Goal: Information Seeking & Learning: Understand process/instructions

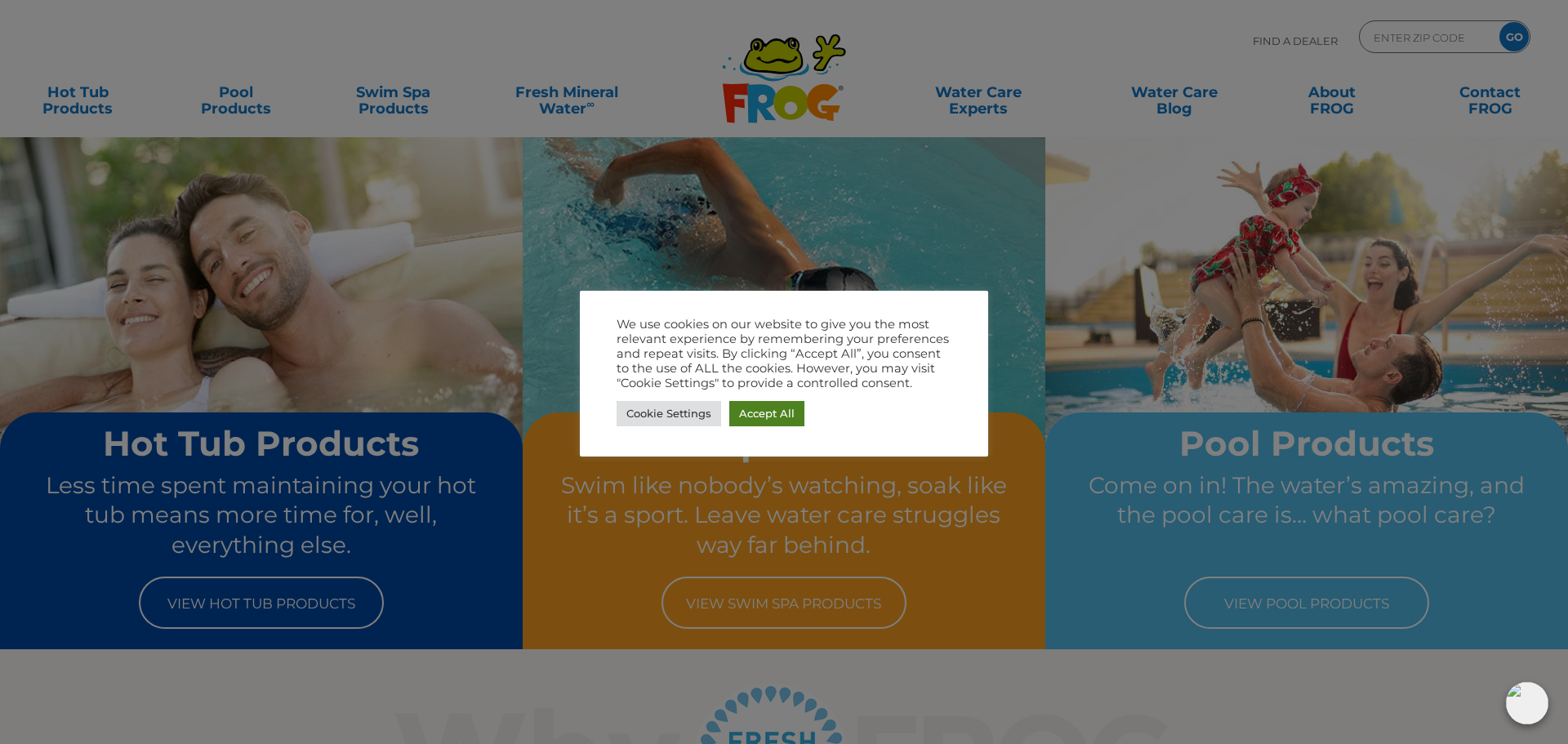
click at [776, 414] on link "Accept All" at bounding box center [767, 413] width 75 height 25
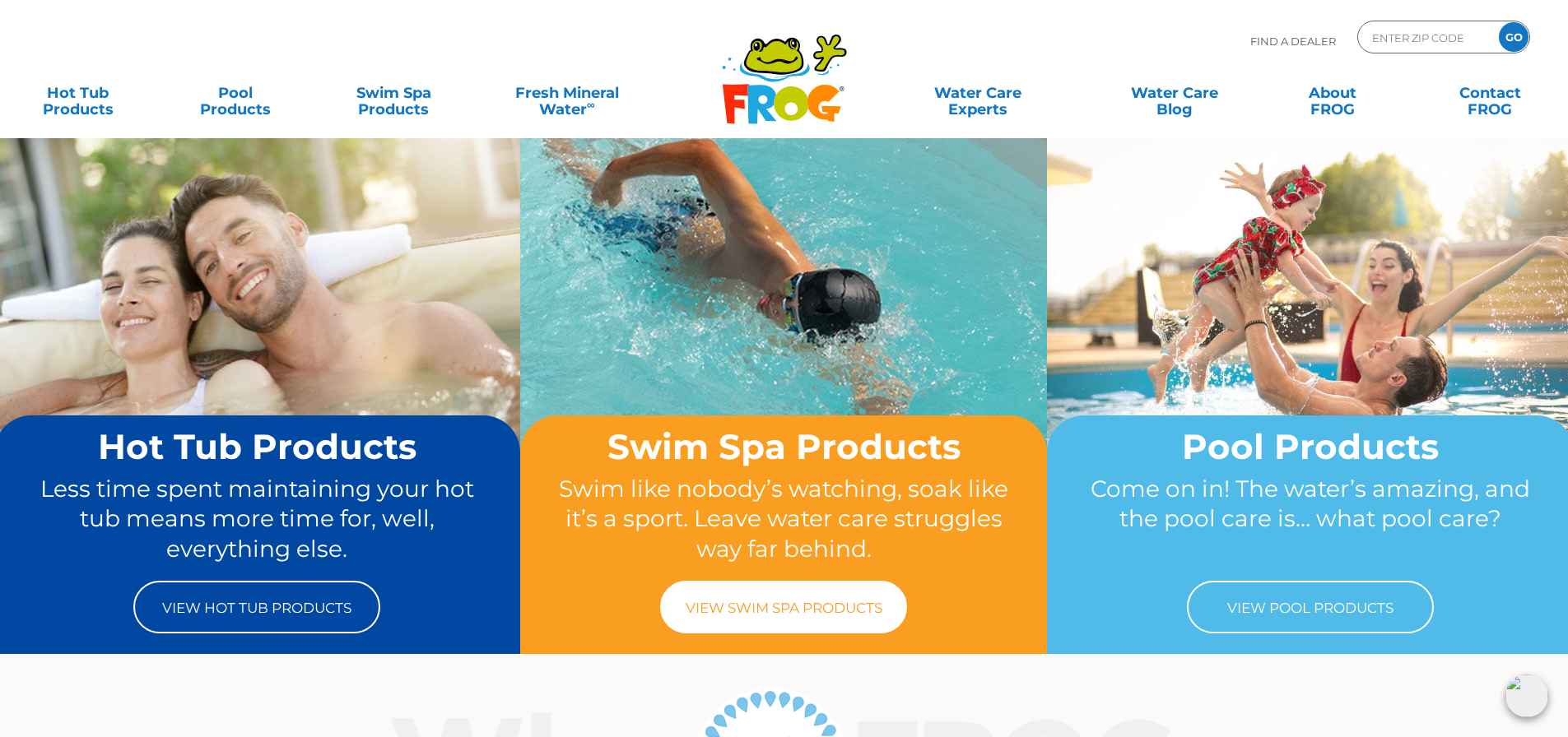
click at [843, 601] on link "View Swim Spa Products" at bounding box center [784, 607] width 247 height 53
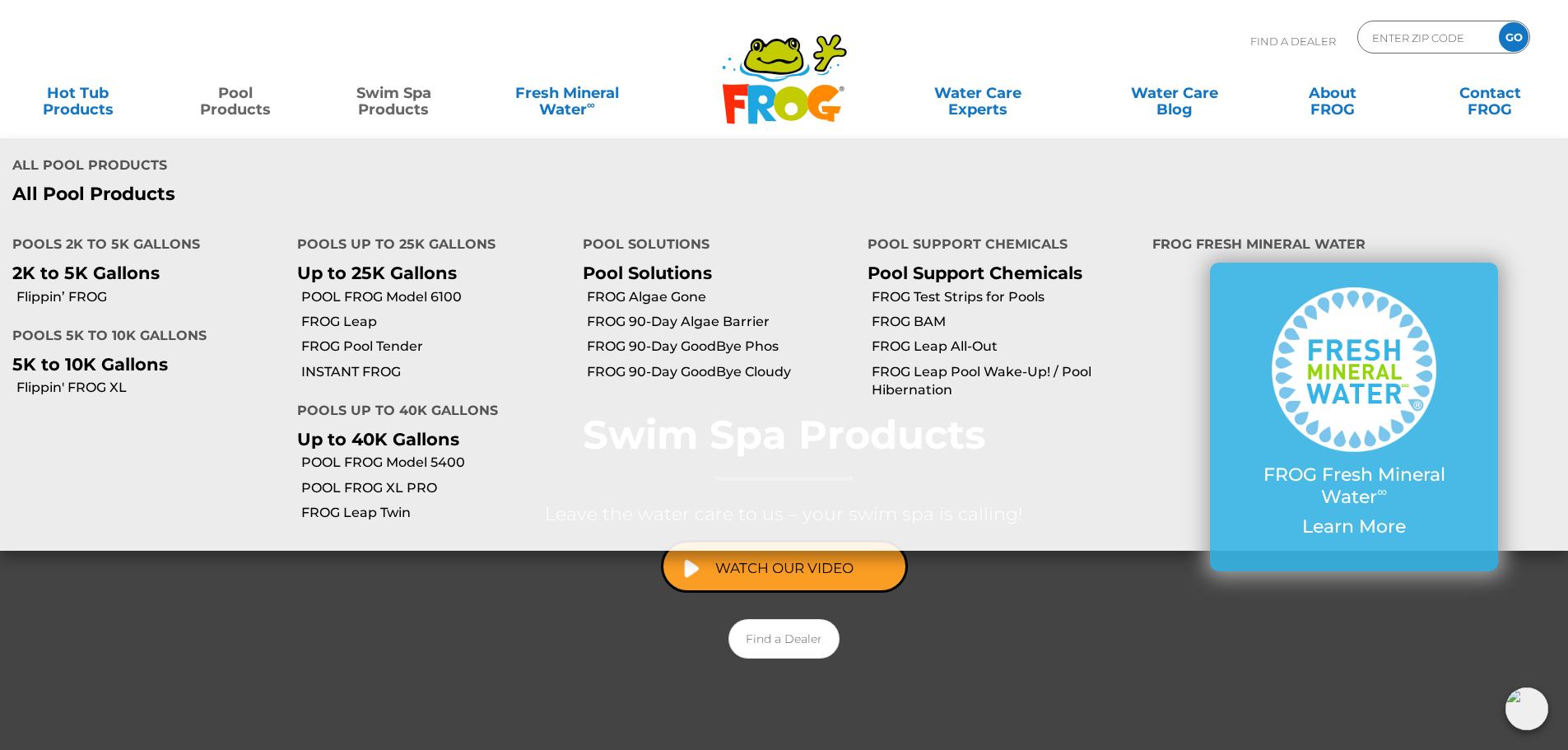
click at [239, 90] on link "Pool Products" at bounding box center [236, 93] width 123 height 33
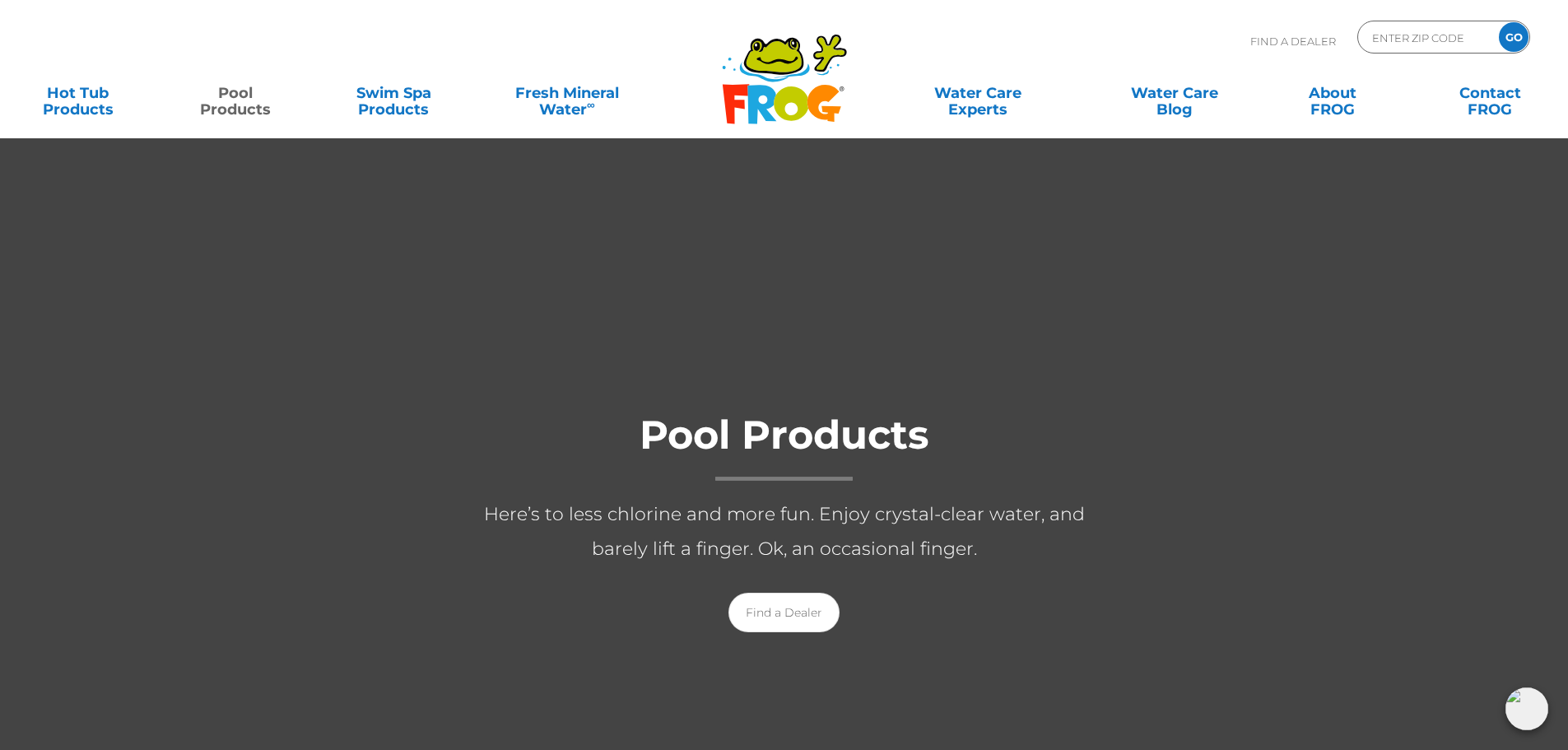
click at [857, 519] on p "Here’s to less chlorine and more fun. Enjoy crystal-clear water, and barely lif…" at bounding box center [784, 531] width 659 height 69
click at [804, 442] on h1 "Pool Products" at bounding box center [784, 447] width 659 height 68
click at [801, 446] on h1 "Pool Products" at bounding box center [784, 447] width 659 height 68
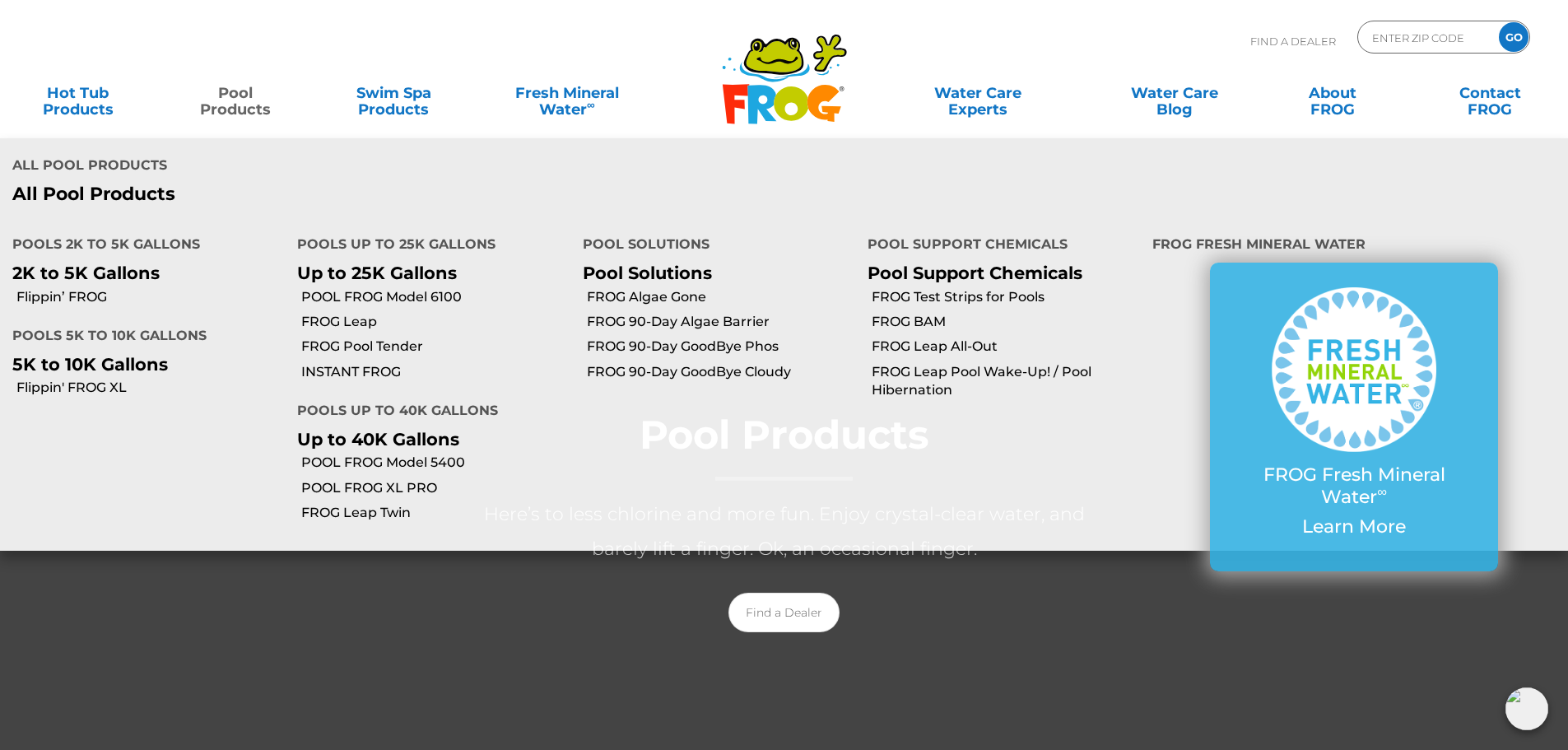
click at [235, 107] on link "Pool Products" at bounding box center [236, 93] width 123 height 33
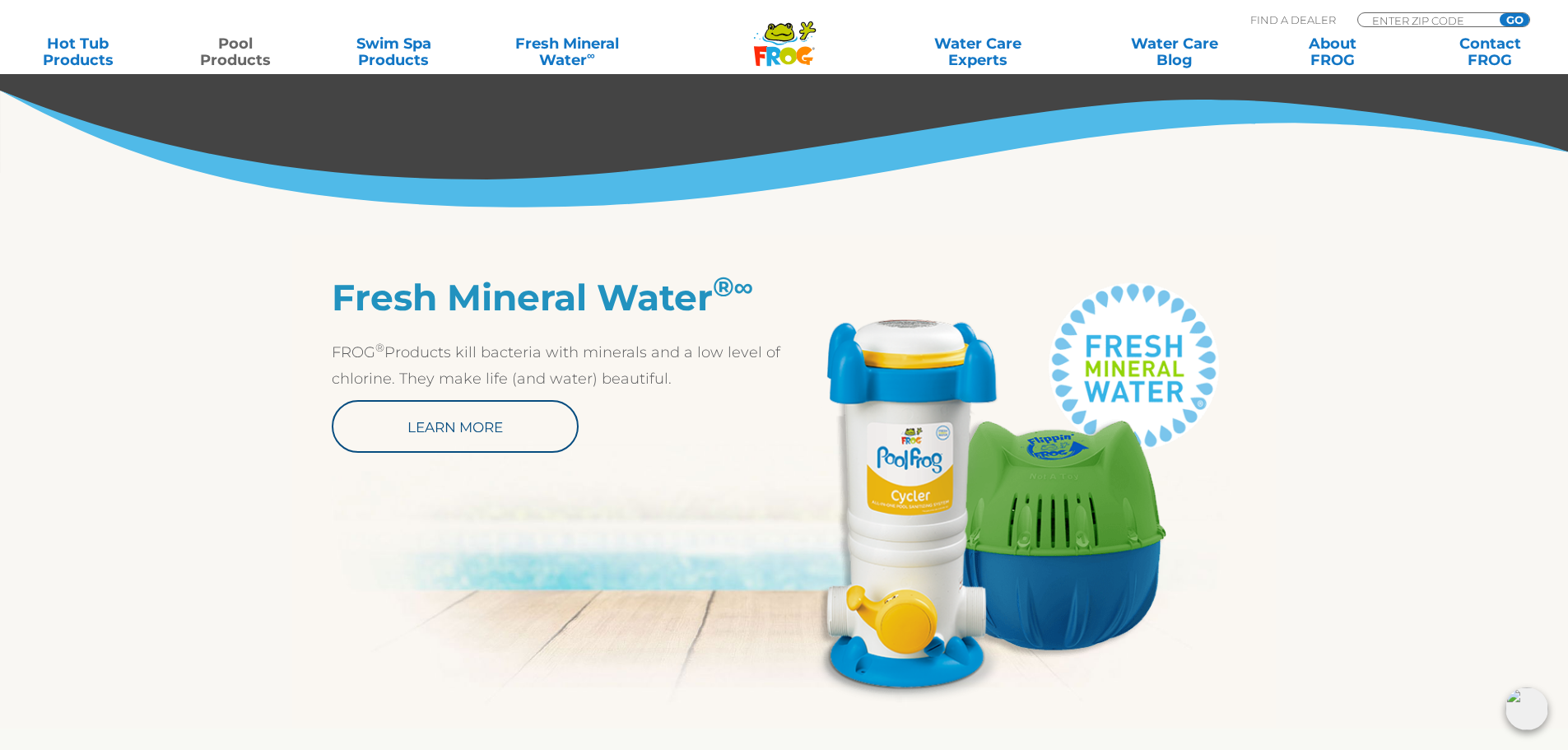
scroll to position [740, 0]
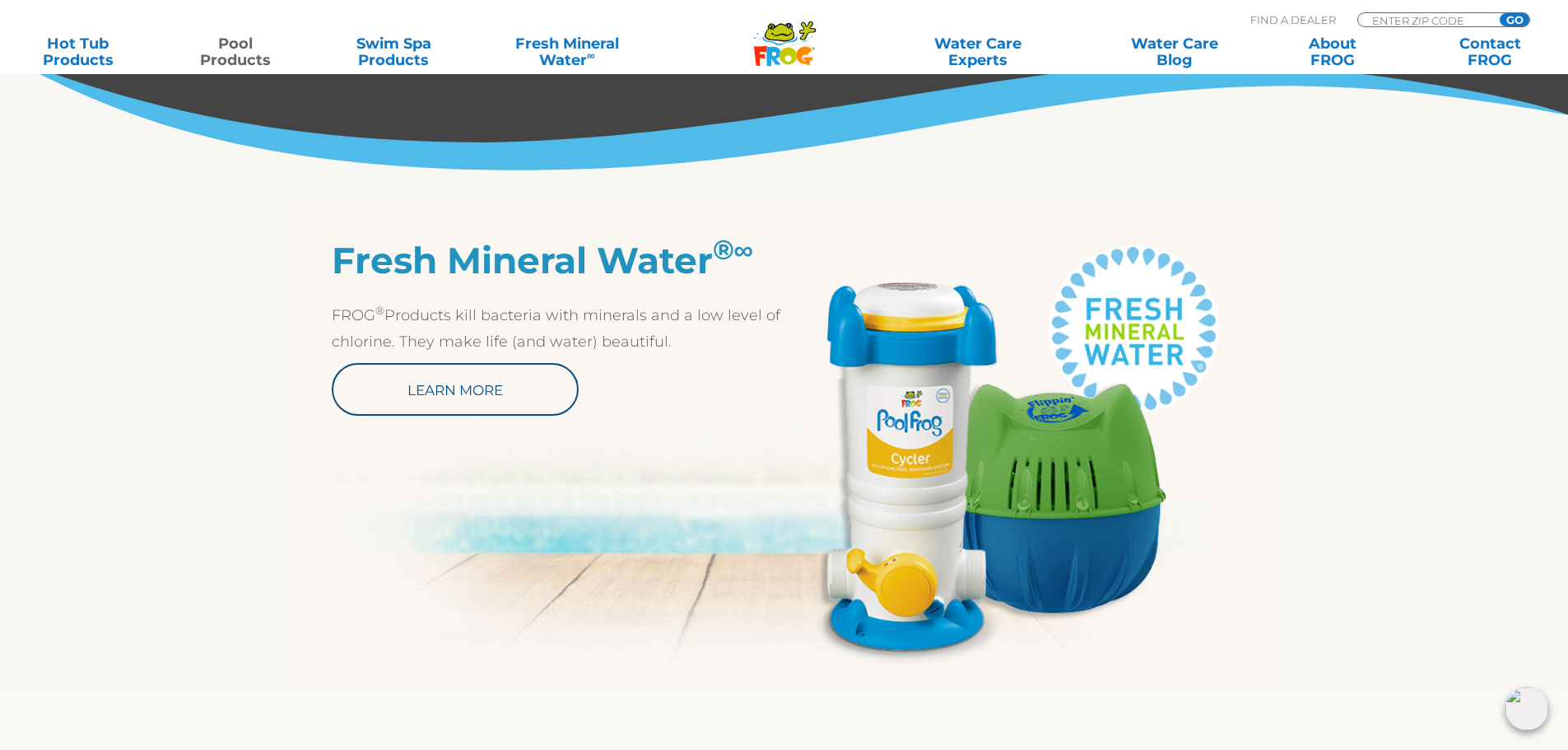
click at [916, 463] on img at bounding box center [1010, 452] width 452 height 426
click at [919, 459] on img at bounding box center [1010, 452] width 452 height 426
click at [512, 389] on link "Learn More" at bounding box center [455, 389] width 247 height 53
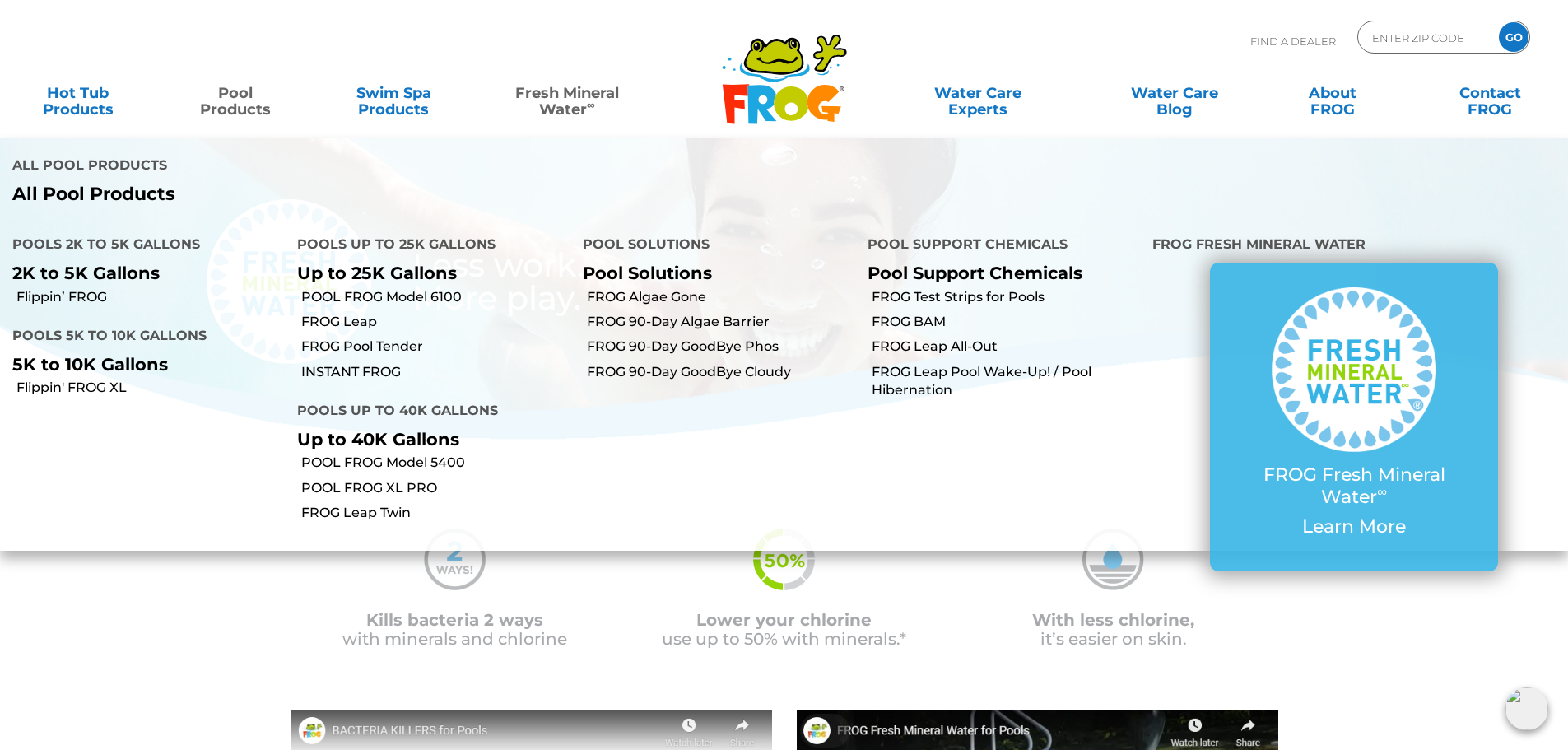
click at [238, 95] on link "Pool Products" at bounding box center [236, 93] width 123 height 33
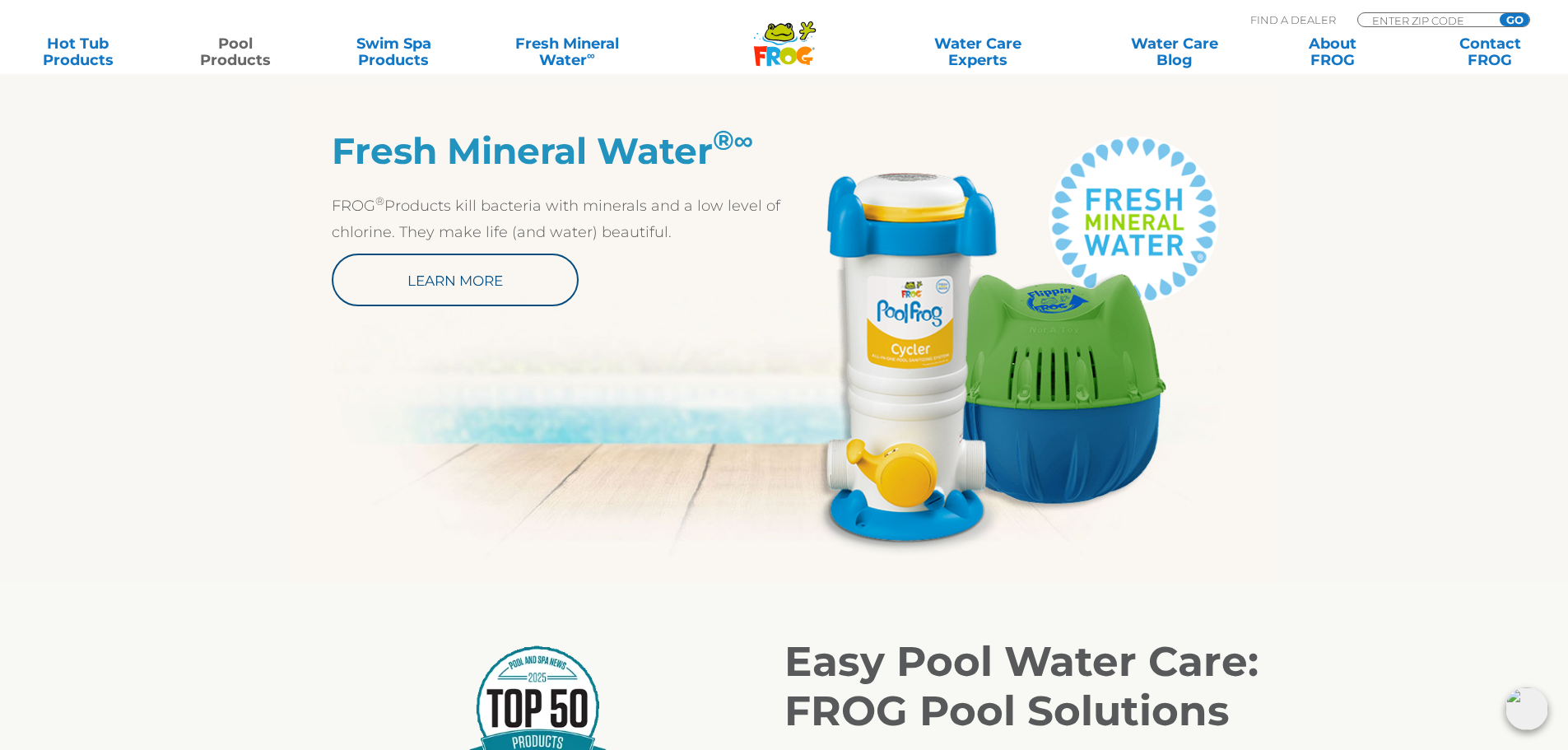
scroll to position [905, 0]
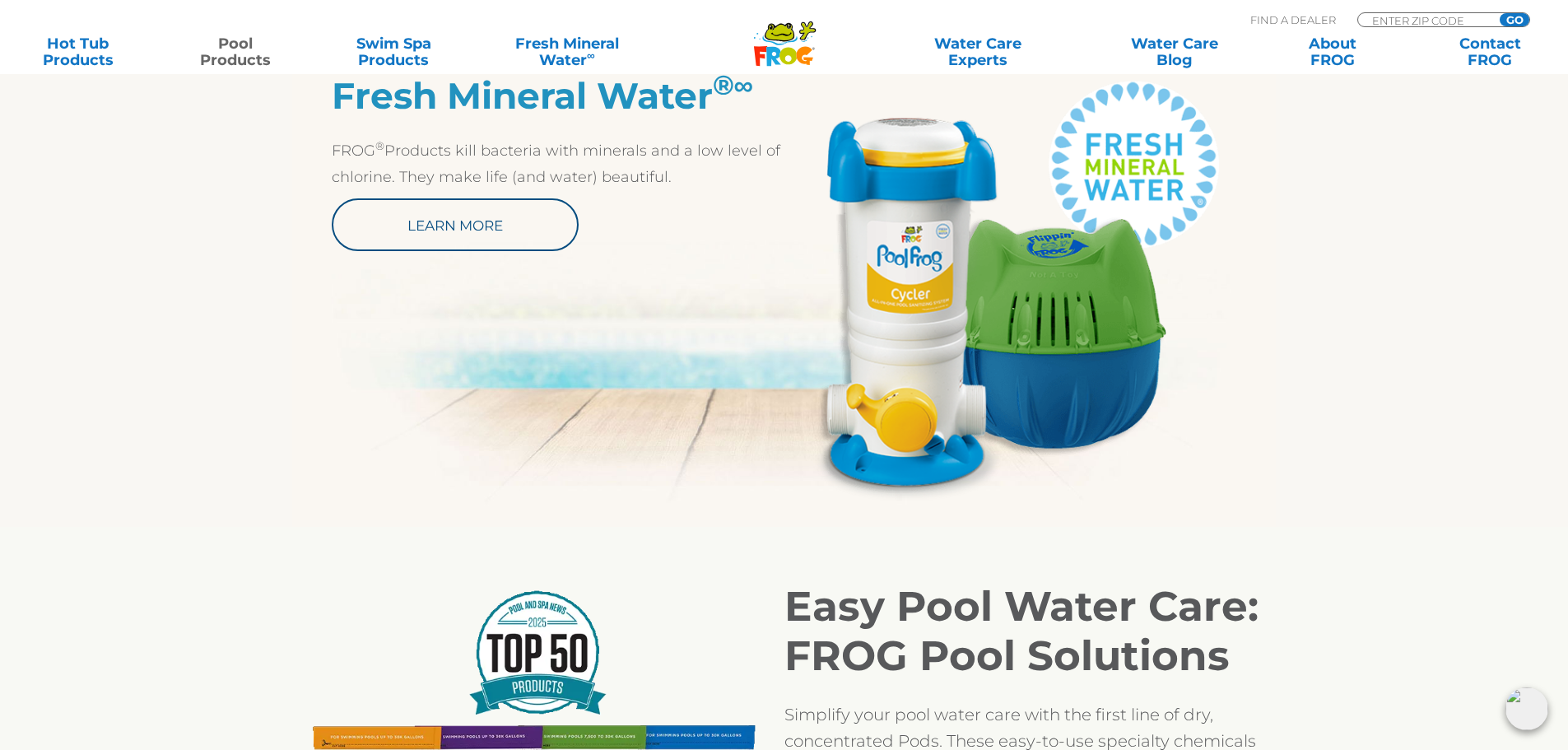
click at [907, 415] on img at bounding box center [1010, 287] width 452 height 426
click at [908, 412] on img at bounding box center [1010, 287] width 452 height 426
click at [885, 222] on img at bounding box center [1010, 287] width 452 height 426
click at [1173, 189] on img at bounding box center [1010, 287] width 452 height 426
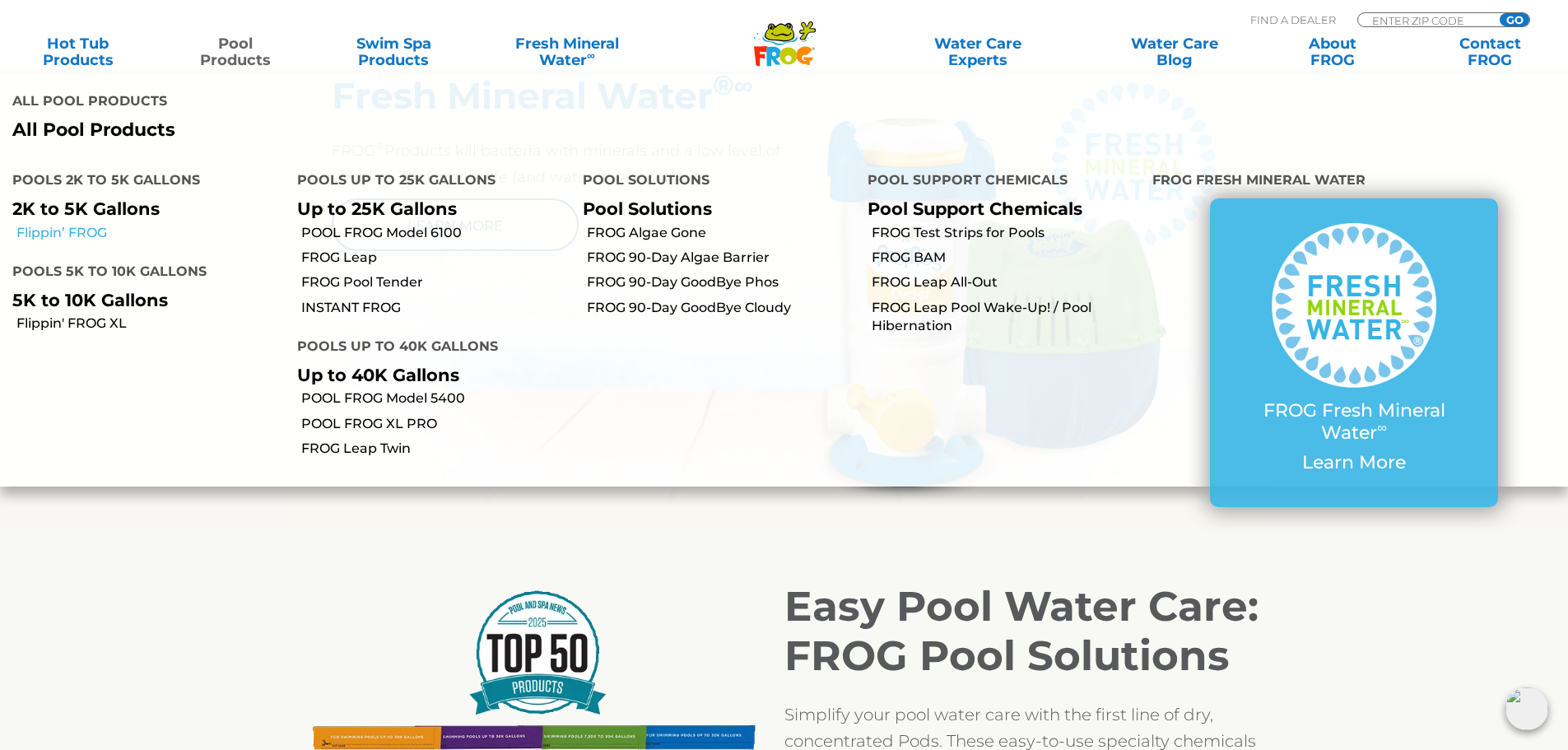
click at [84, 224] on link "Flippin’ FROG" at bounding box center [151, 232] width 268 height 18
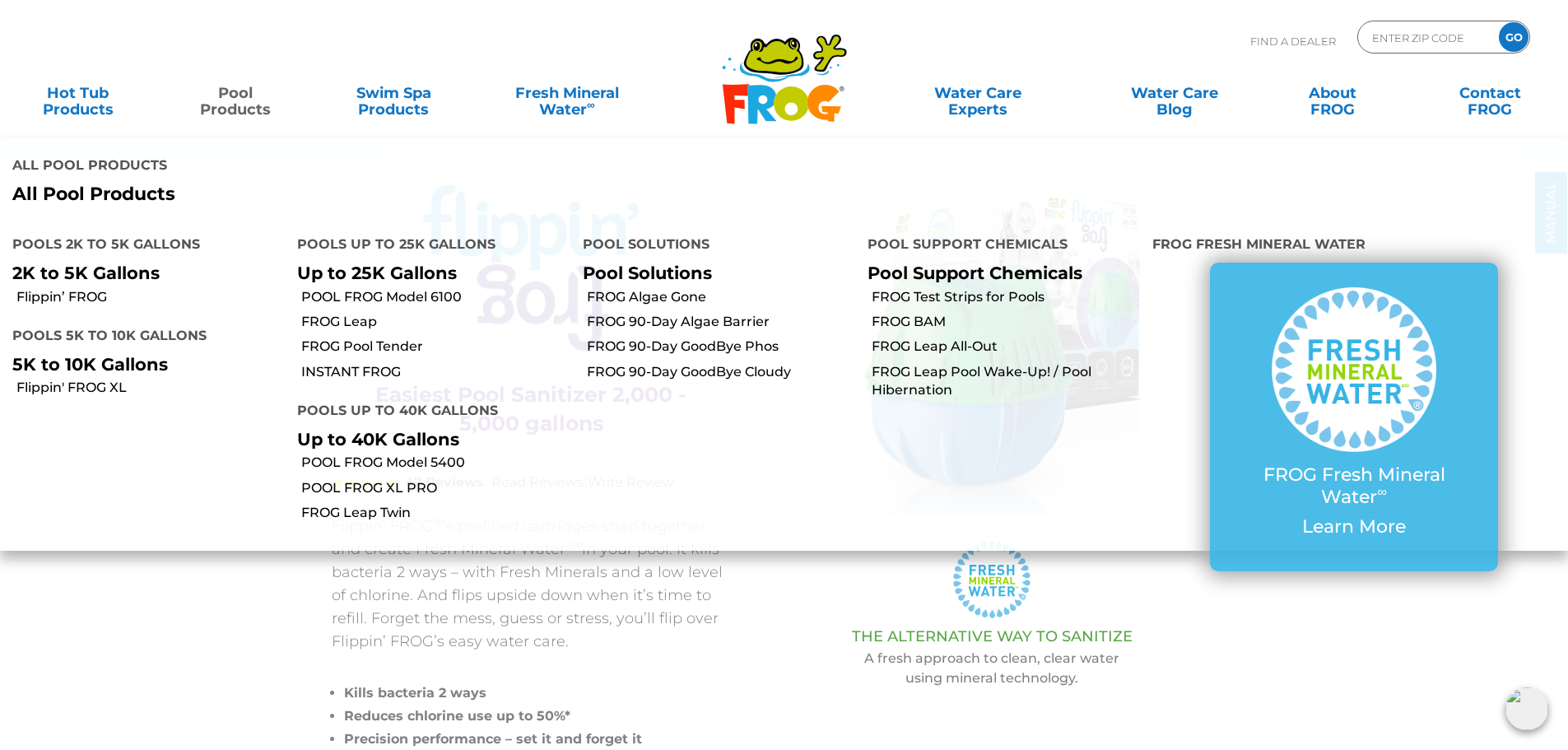
click at [232, 94] on link "Pool Products" at bounding box center [236, 93] width 123 height 33
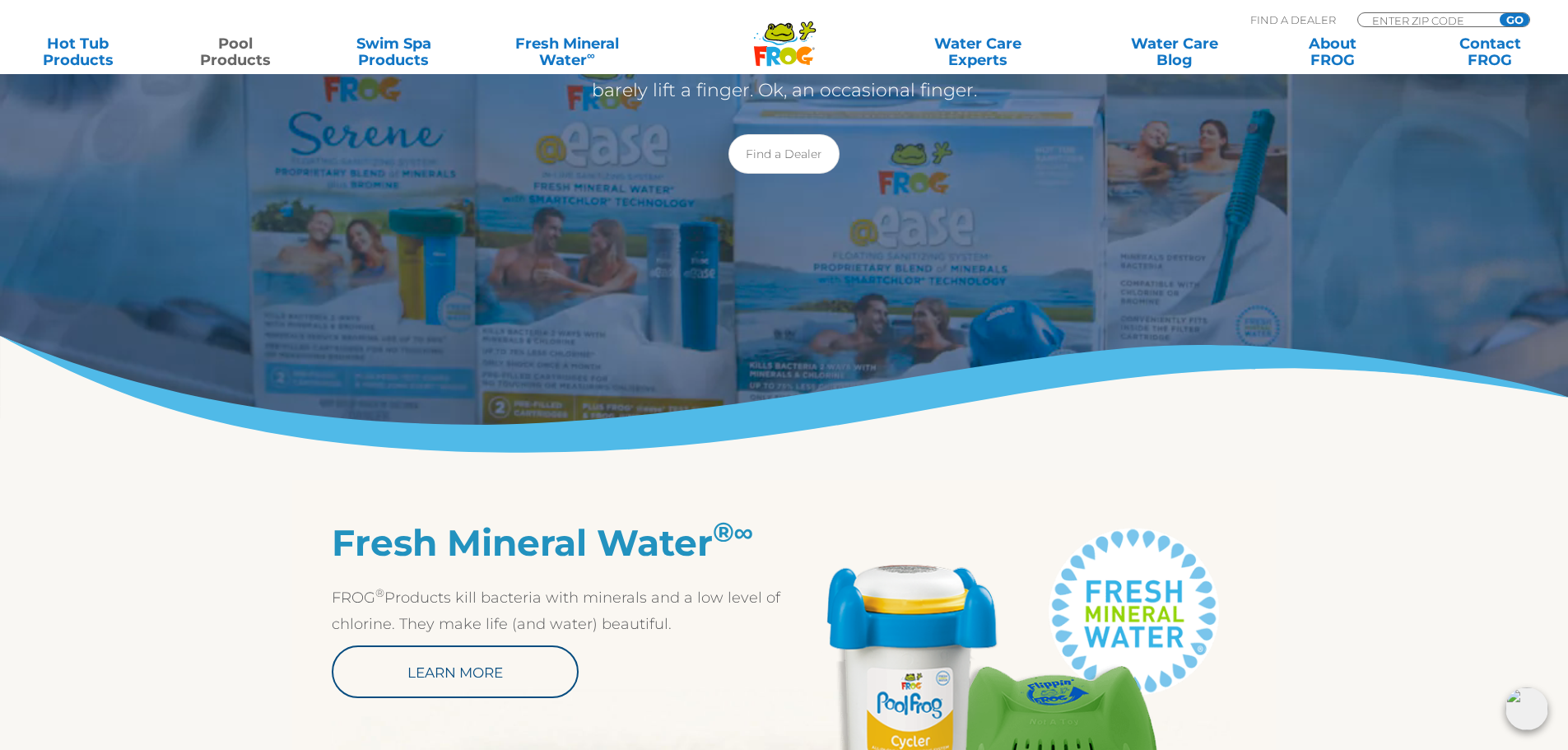
scroll to position [740, 0]
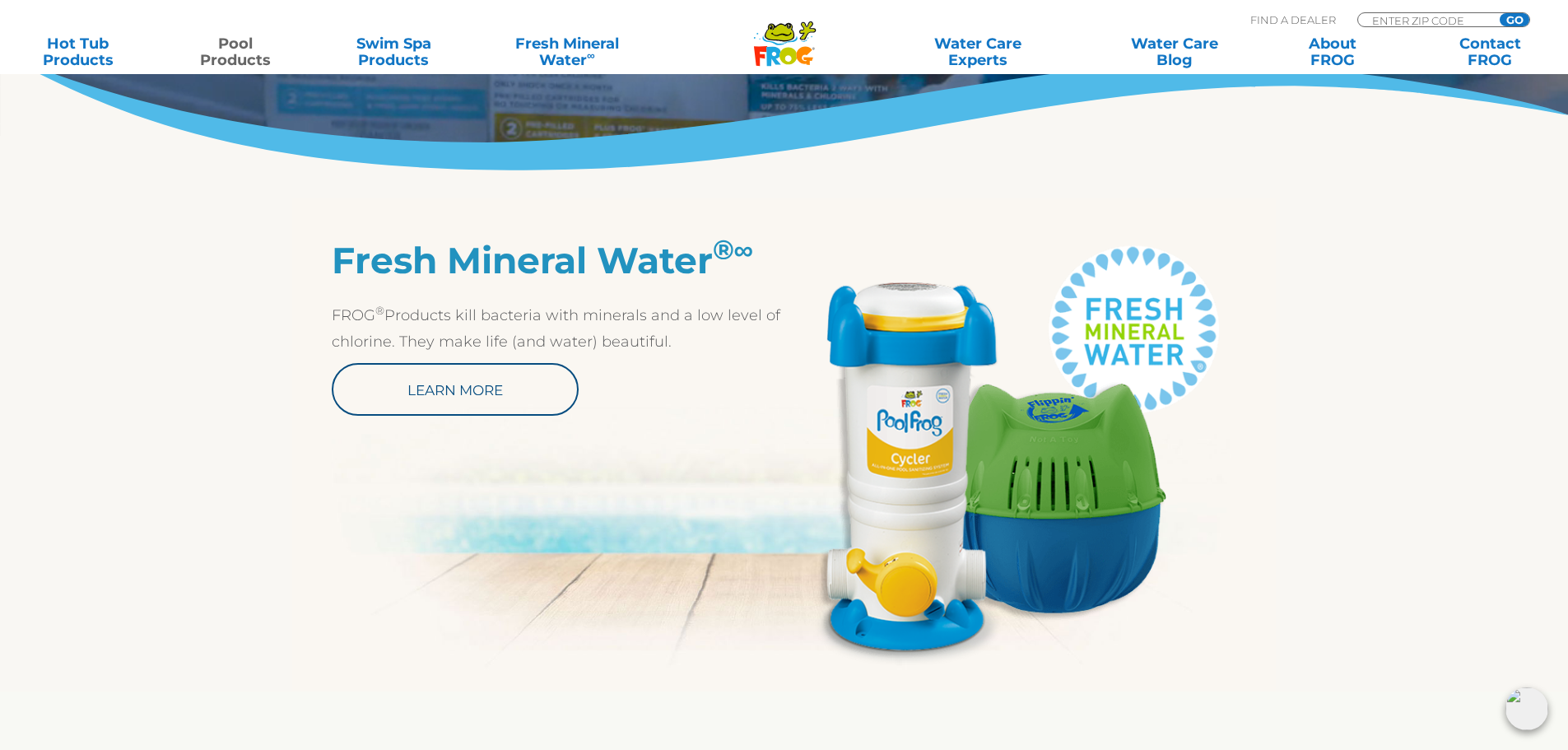
click at [894, 502] on img at bounding box center [1010, 452] width 452 height 426
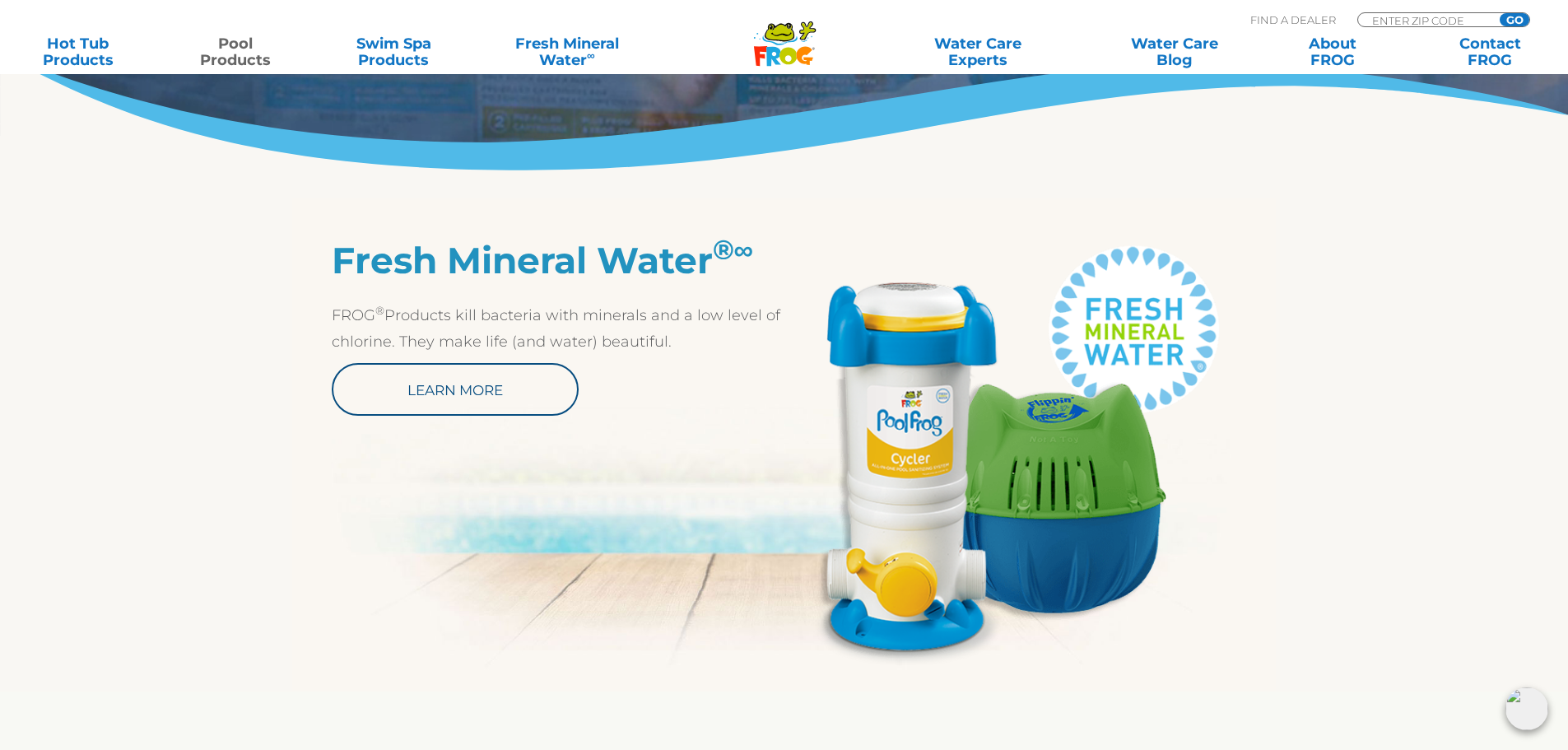
click at [889, 501] on img at bounding box center [1010, 452] width 452 height 426
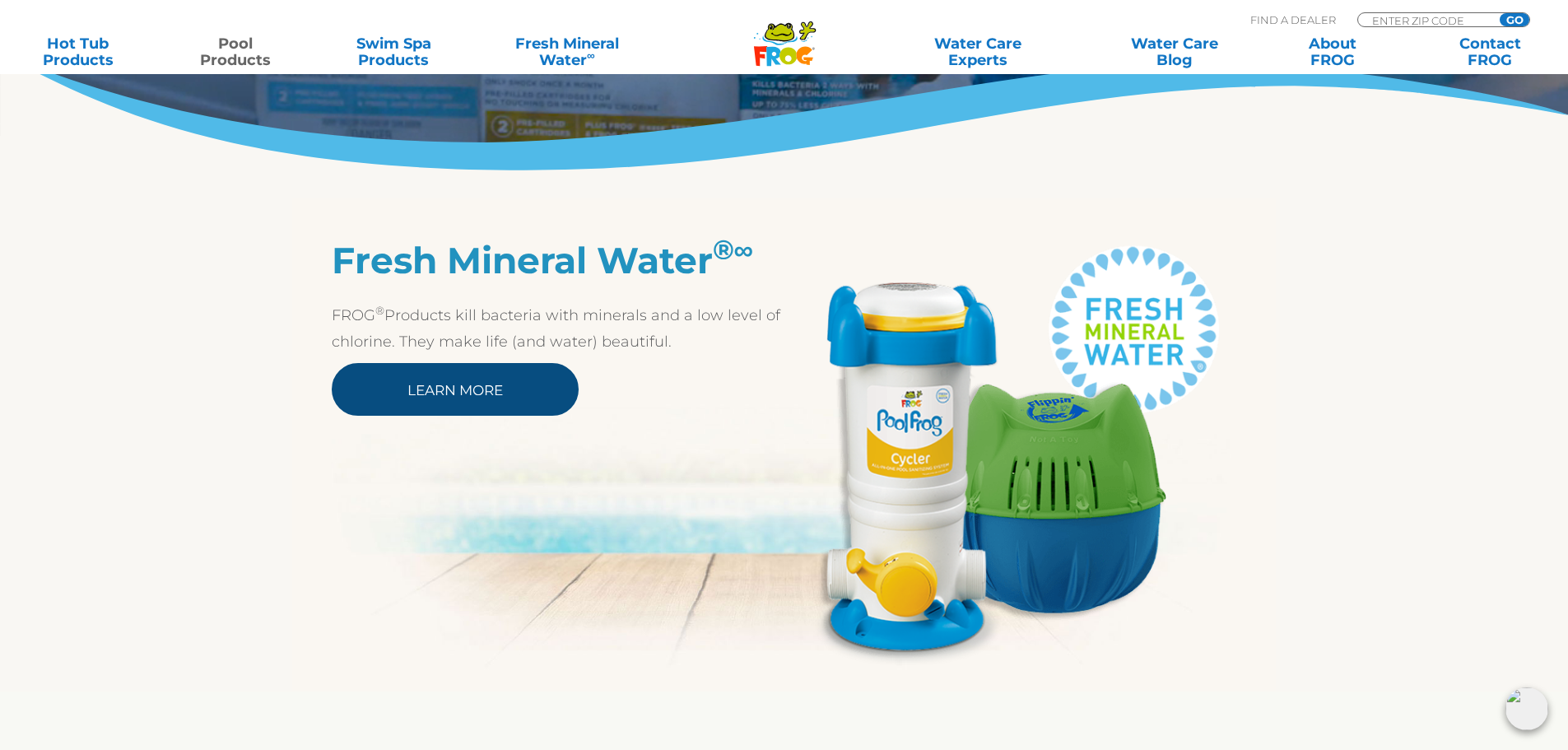
click at [502, 371] on link "Learn More" at bounding box center [455, 389] width 247 height 53
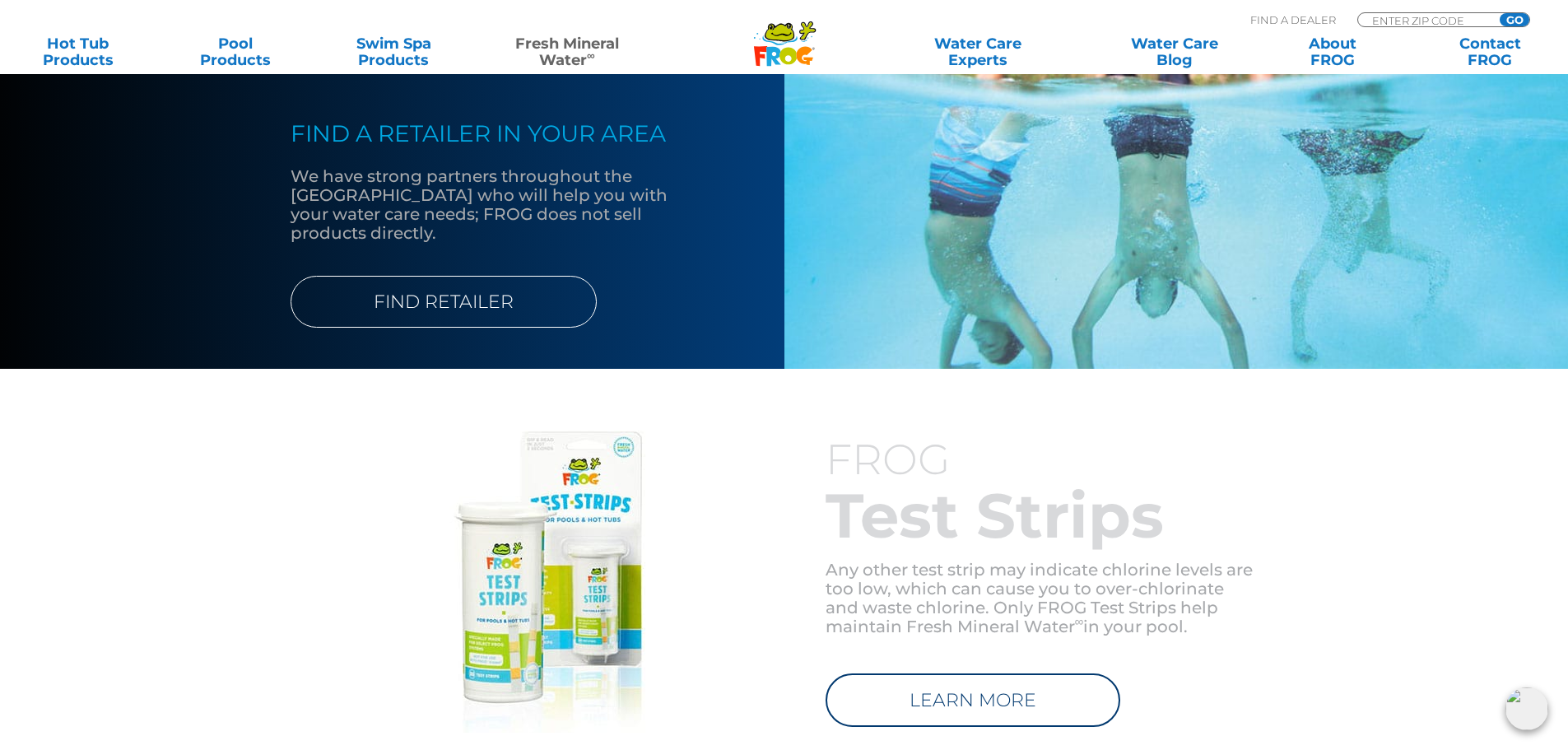
scroll to position [1774, 0]
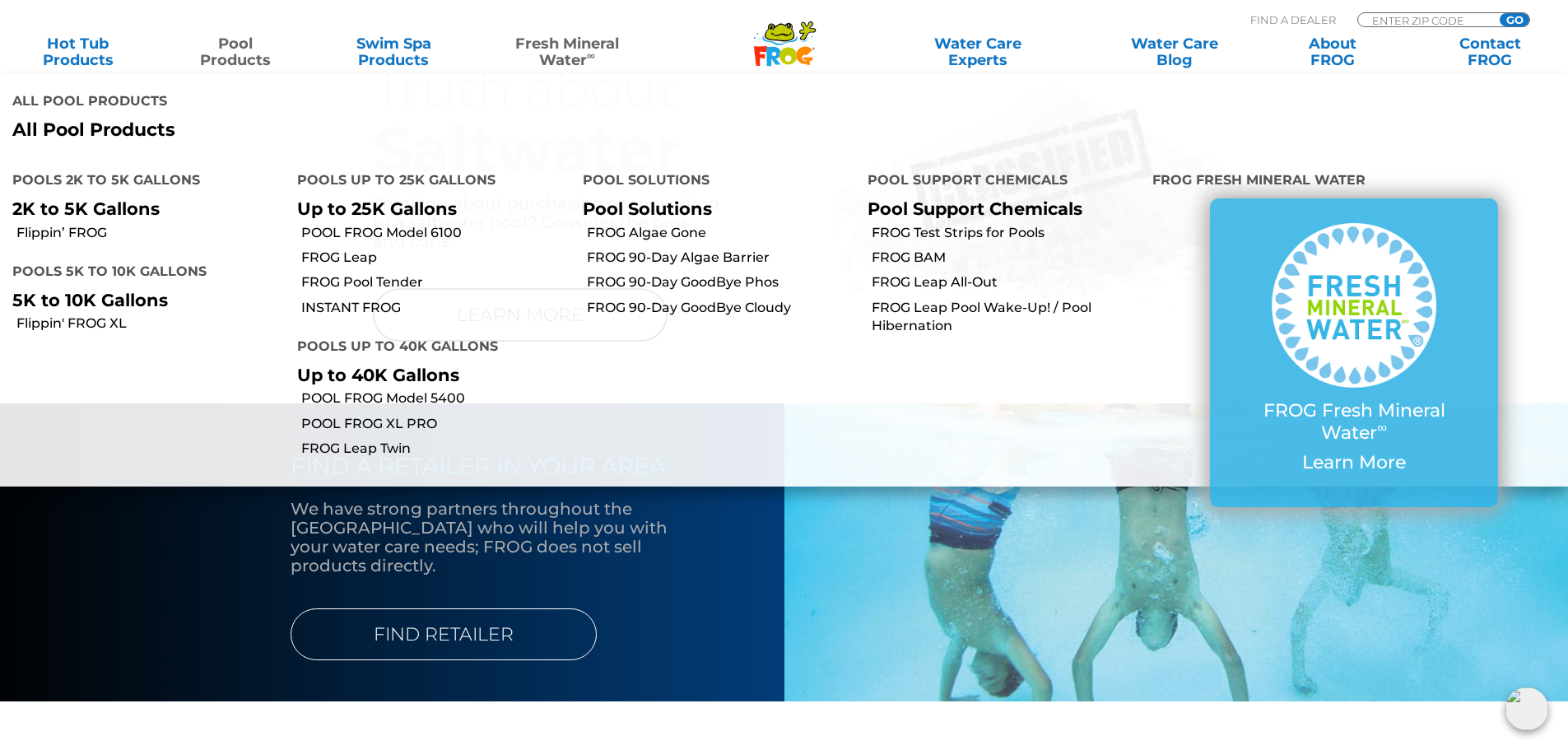
click at [245, 42] on link "Pool Products" at bounding box center [236, 52] width 123 height 33
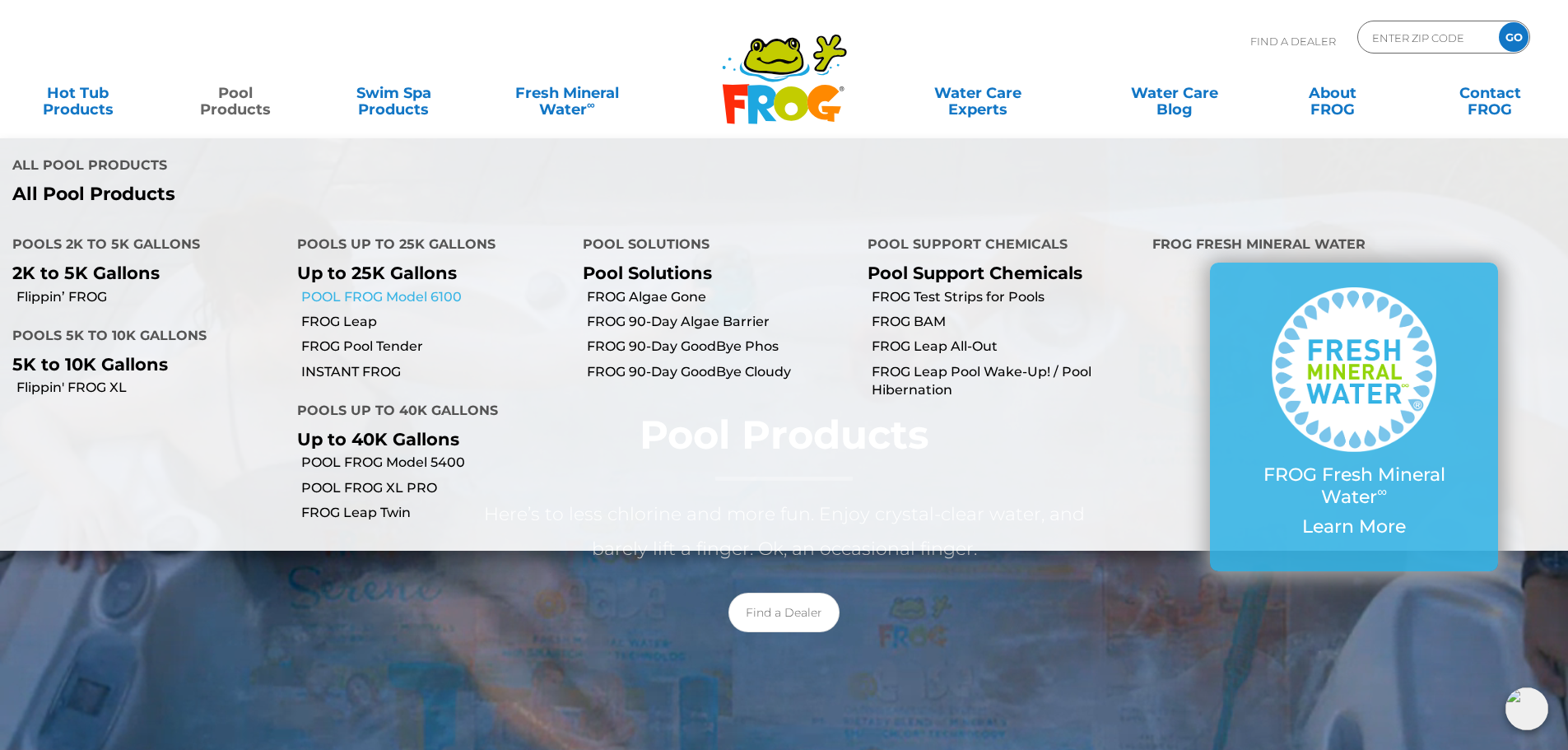
click at [361, 288] on link "POOL FROG Model 6100" at bounding box center [435, 297] width 268 height 18
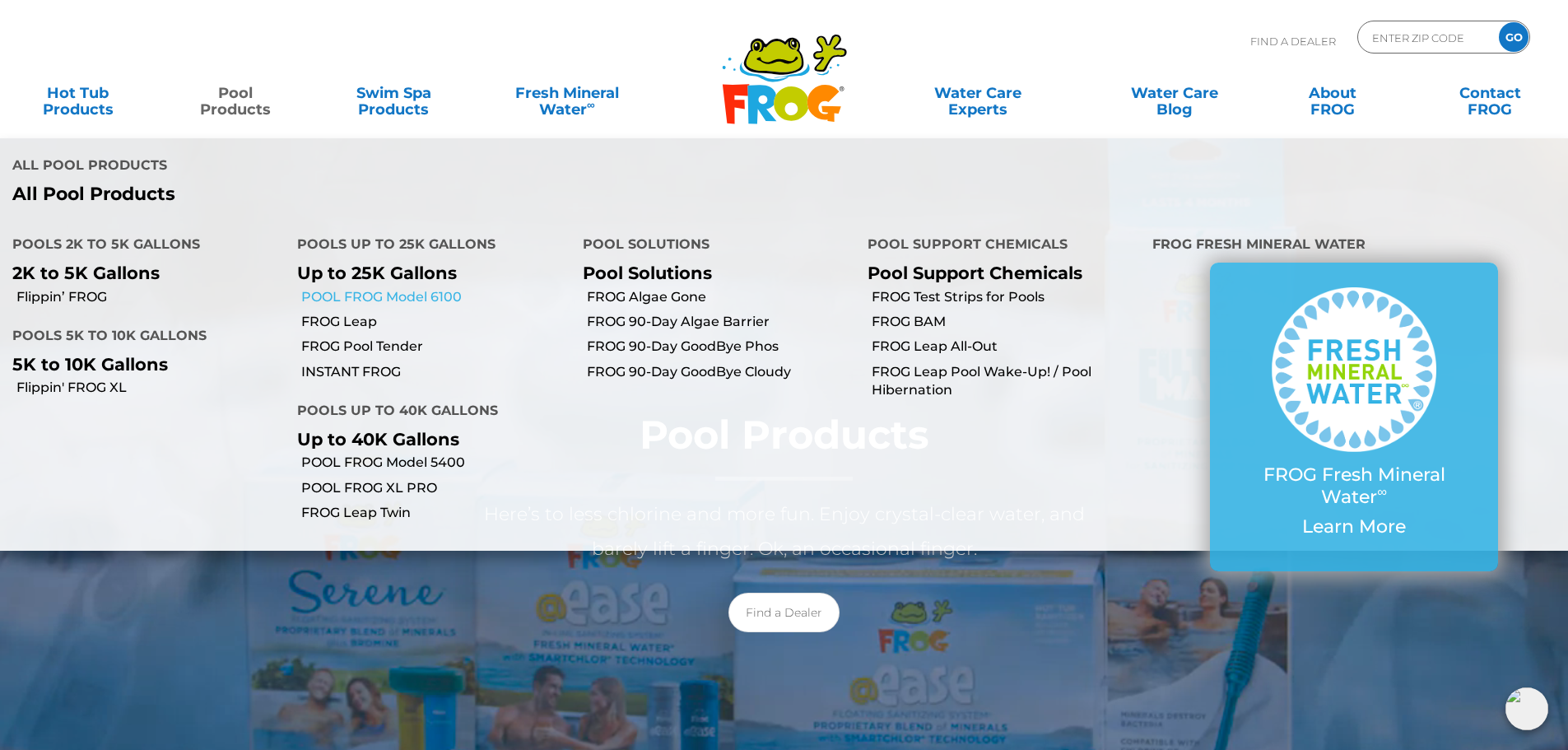
click at [361, 288] on link "POOL FROG Model 6100" at bounding box center [435, 297] width 268 height 18
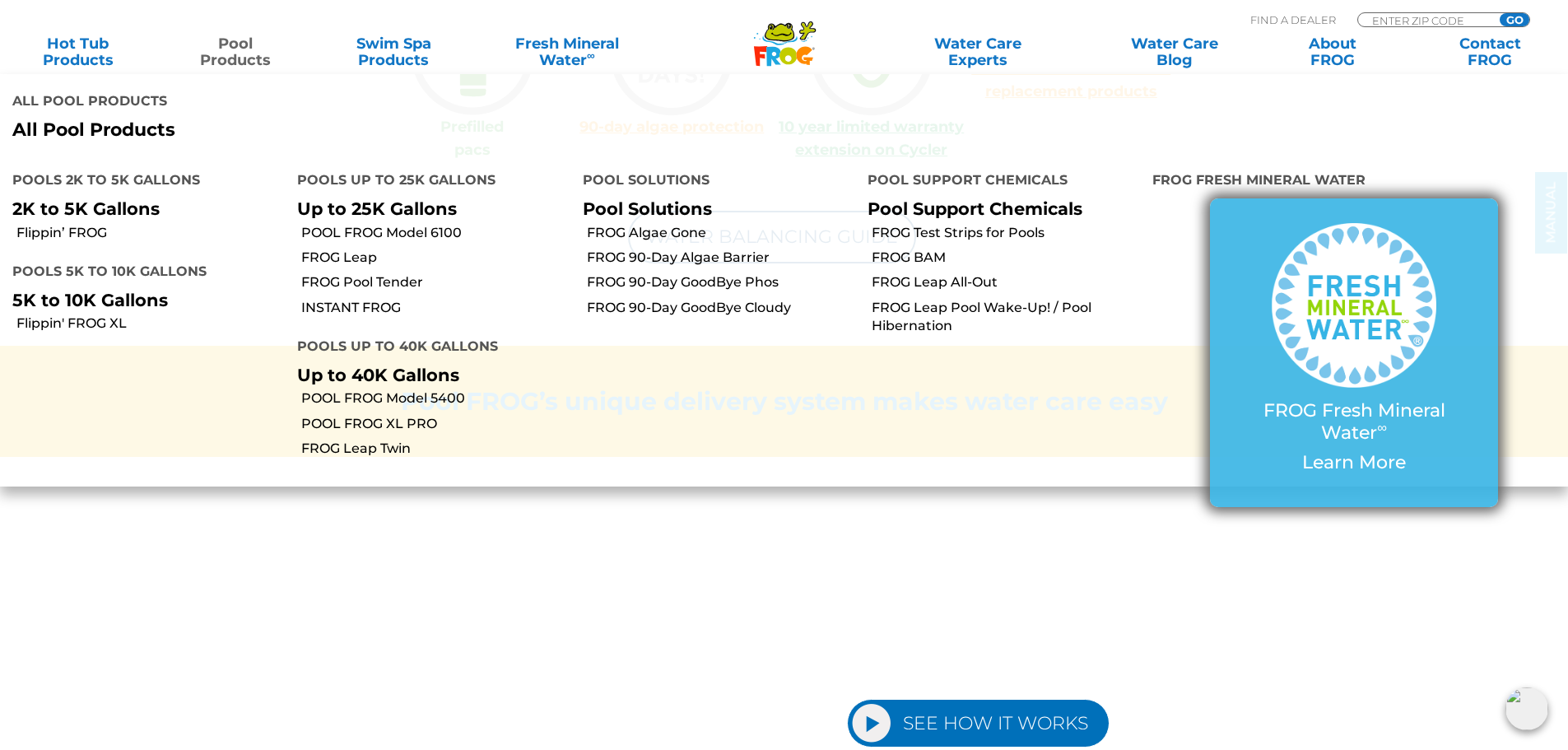
scroll to position [1811, 0]
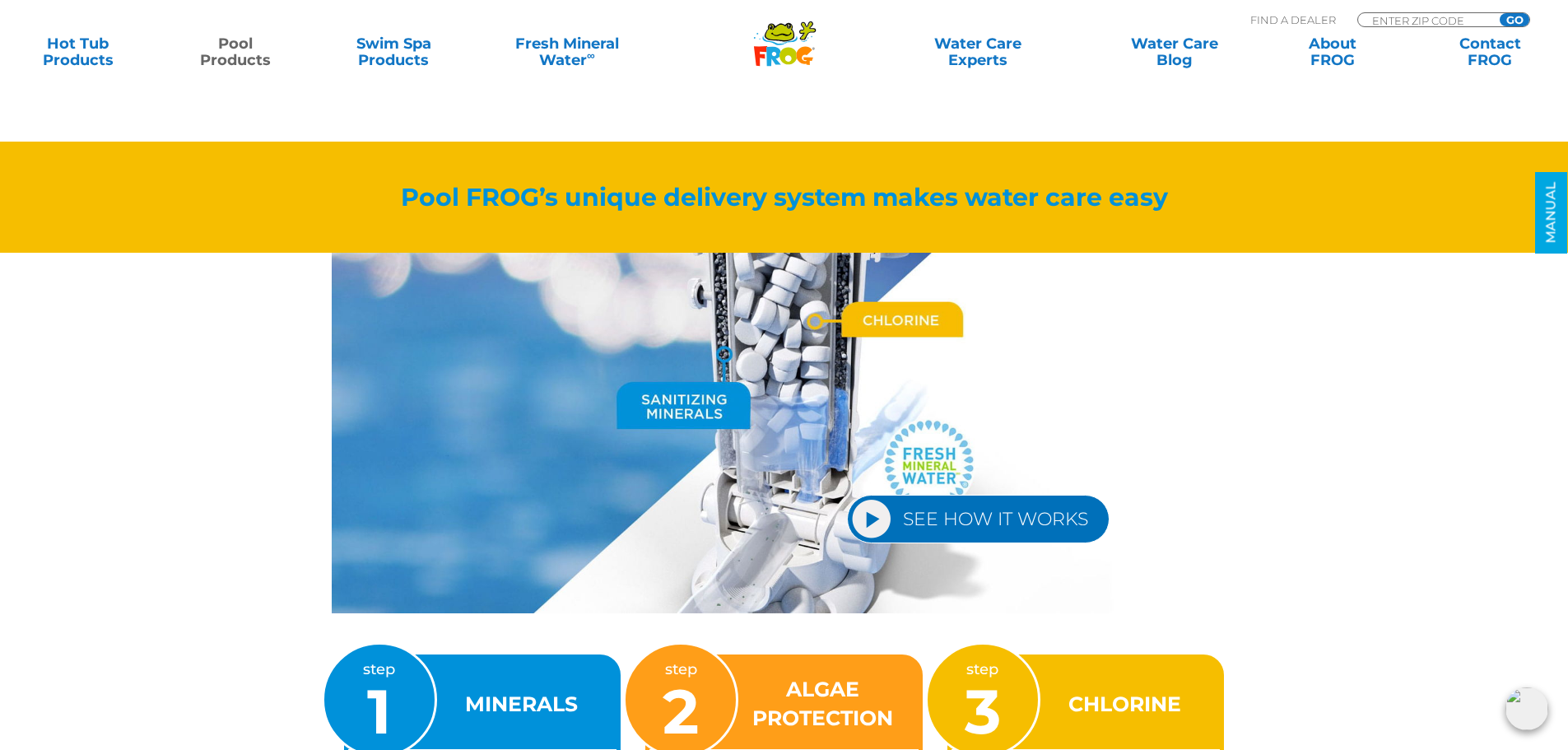
click at [1019, 694] on div "step 3" at bounding box center [982, 700] width 115 height 115
click at [1019, 693] on div "step 3" at bounding box center [982, 700] width 115 height 115
click at [878, 524] on link "SEE HOW IT WORKS" at bounding box center [978, 519] width 263 height 49
